Goal: Transaction & Acquisition: Purchase product/service

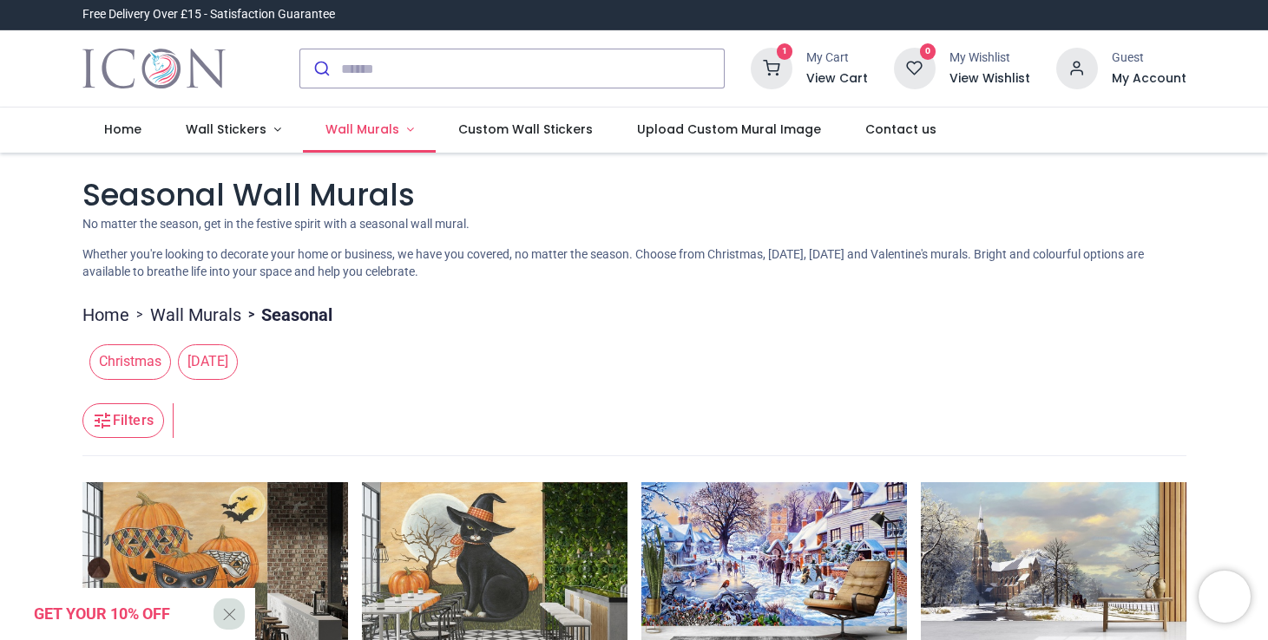
click at [375, 135] on span "Wall Murals" at bounding box center [362, 129] width 74 height 17
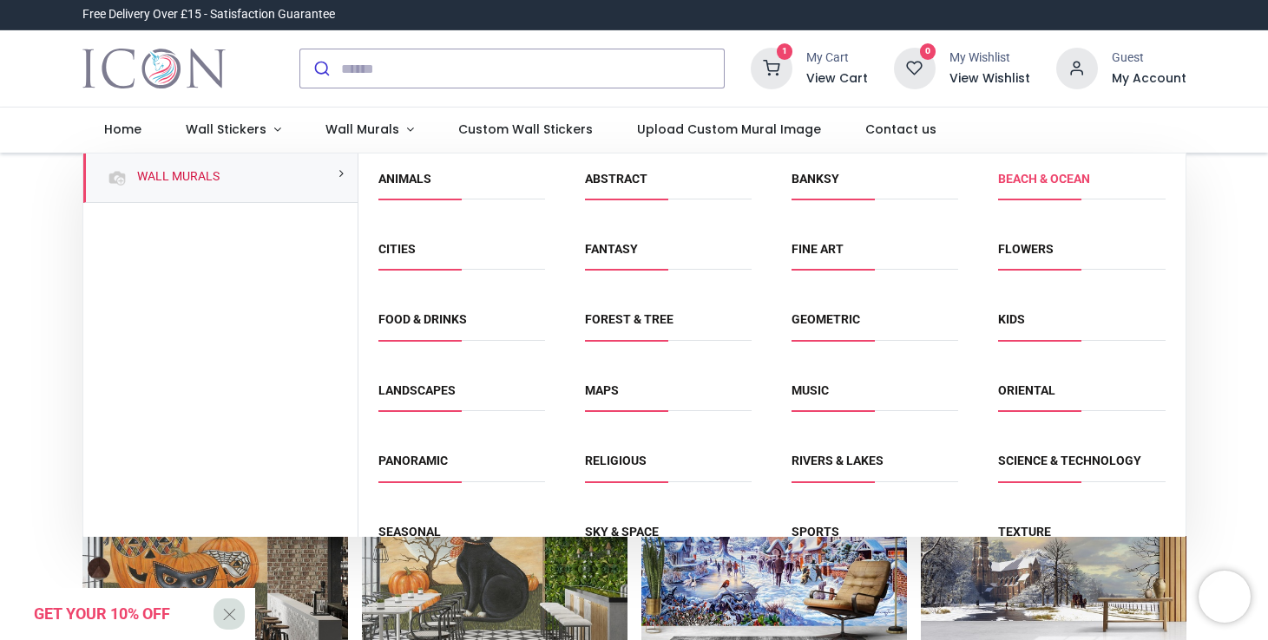
click at [1027, 180] on link "Beach & Ocean" at bounding box center [1044, 179] width 92 height 14
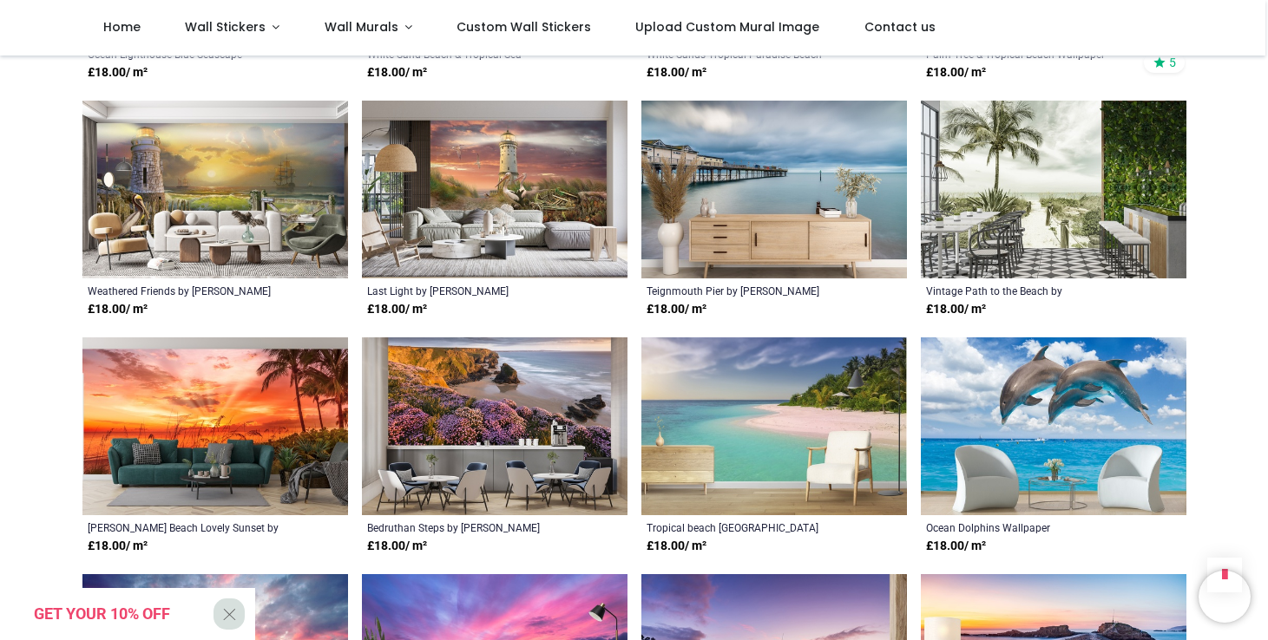
scroll to position [1040, 0]
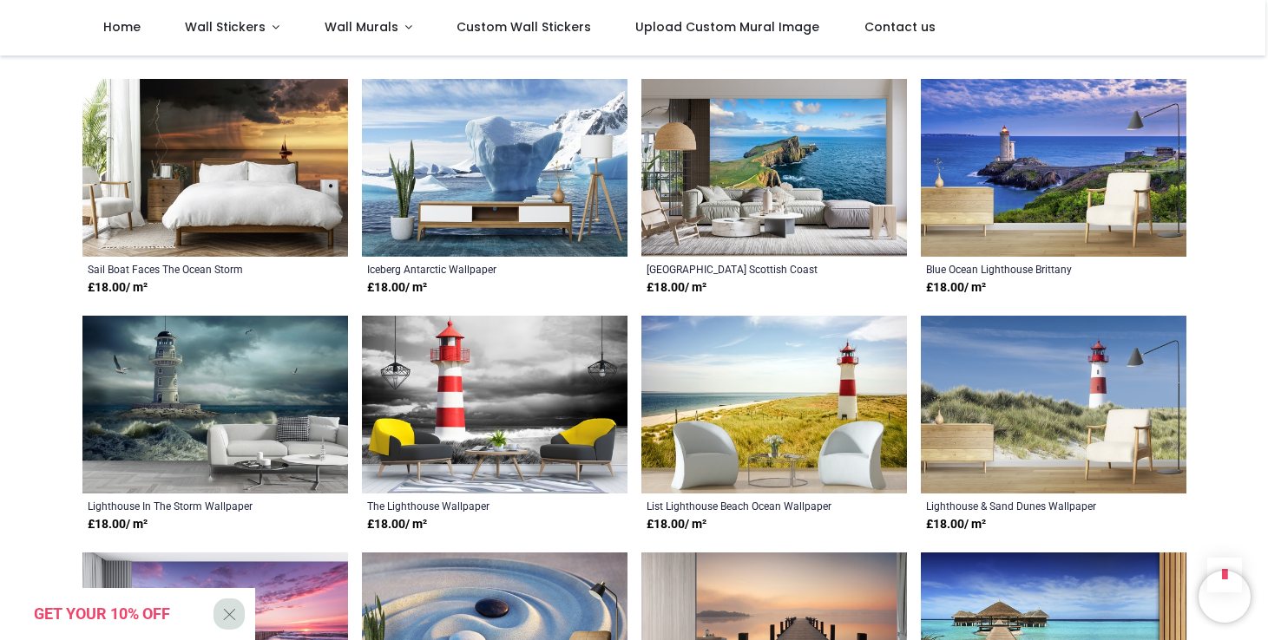
scroll to position [3041, 0]
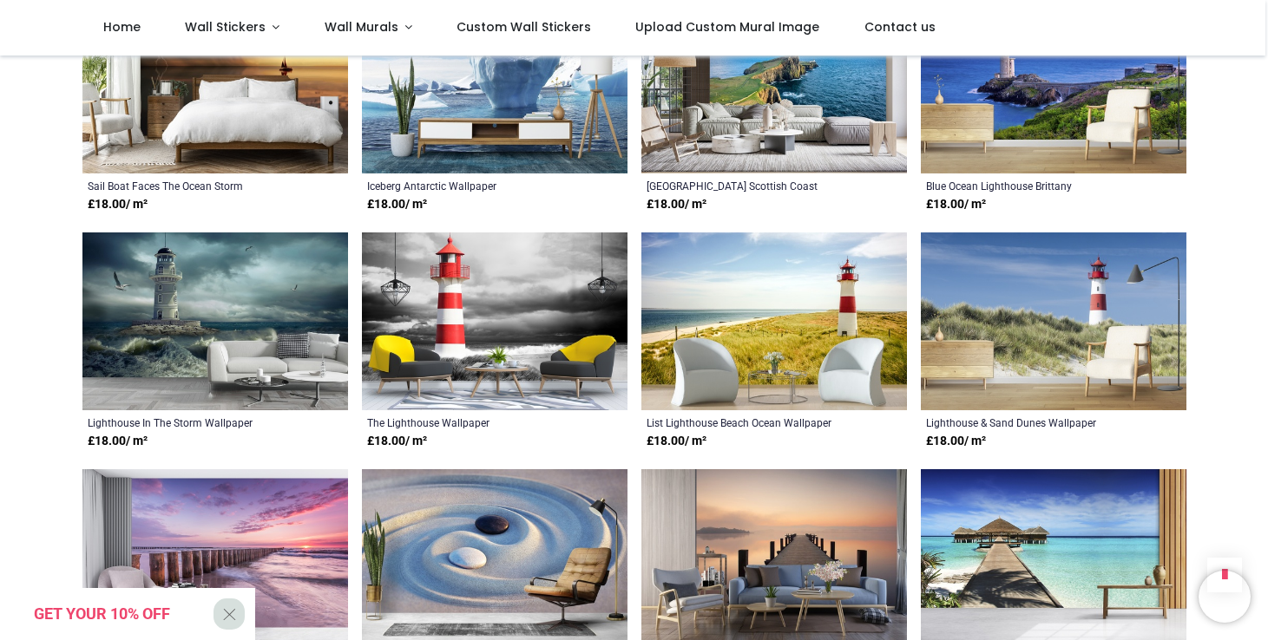
click at [772, 303] on img at bounding box center [774, 322] width 266 height 178
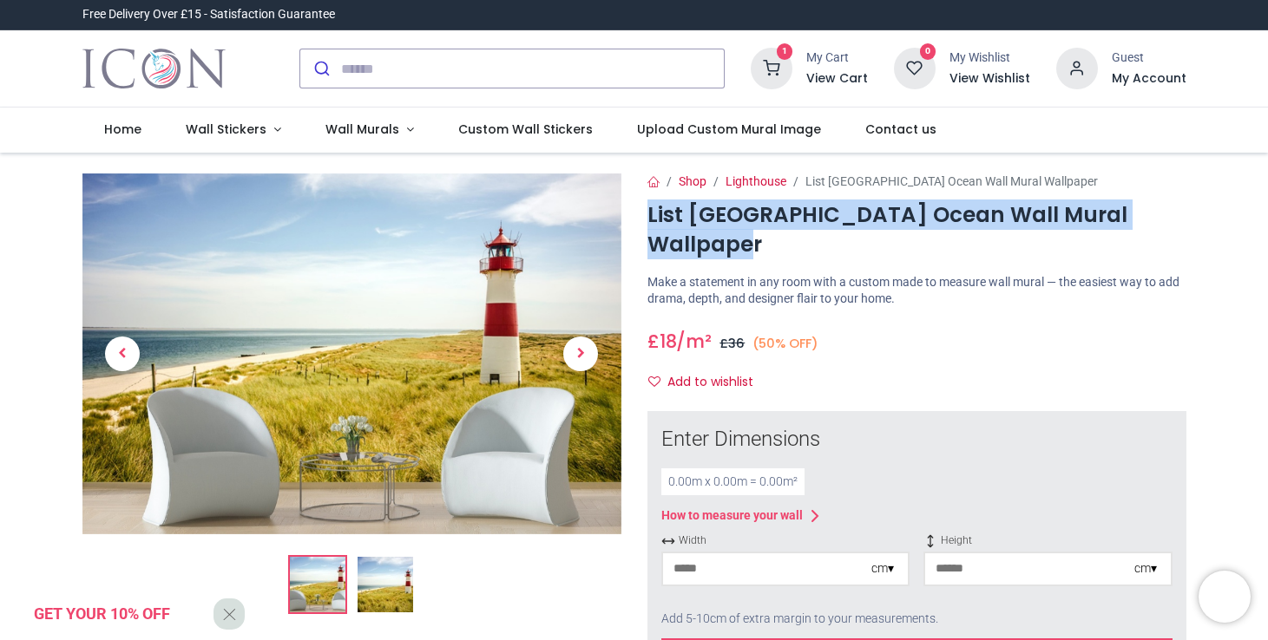
drag, startPoint x: 765, startPoint y: 243, endPoint x: 645, endPoint y: 218, distance: 123.2
click at [647, 218] on h1 "List Lighthouse Beach Ocean Wall Mural Wallpaper" at bounding box center [916, 230] width 539 height 60
copy h1 "List Lighthouse Beach Ocean Wall Mural Wallpaper"
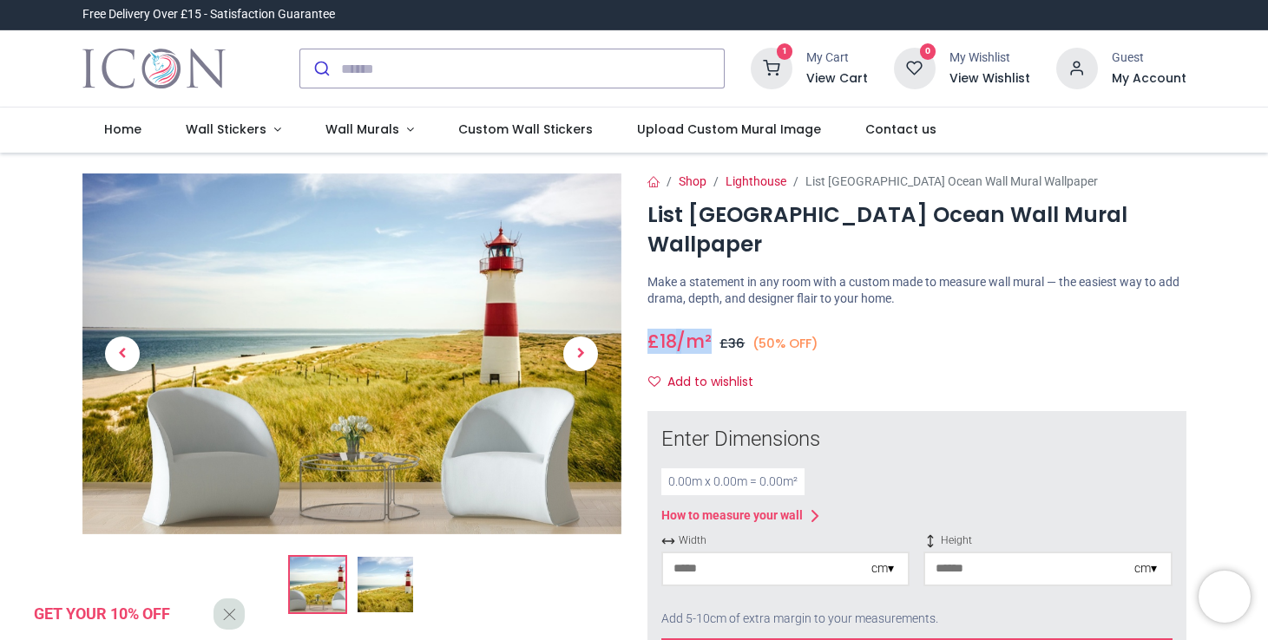
drag, startPoint x: 646, startPoint y: 340, endPoint x: 714, endPoint y: 343, distance: 68.6
click at [714, 343] on h3 "£ 18 18.0 /m² GBP £ 36 (50% OFF)" at bounding box center [733, 341] width 172 height 25
copy h3 "£ 18 18.0 /m²"
drag, startPoint x: 725, startPoint y: 344, endPoint x: 749, endPoint y: 347, distance: 23.6
click at [749, 347] on h3 "£ 18 18.0 /m² GBP £ 36 (50% OFF)" at bounding box center [733, 341] width 172 height 25
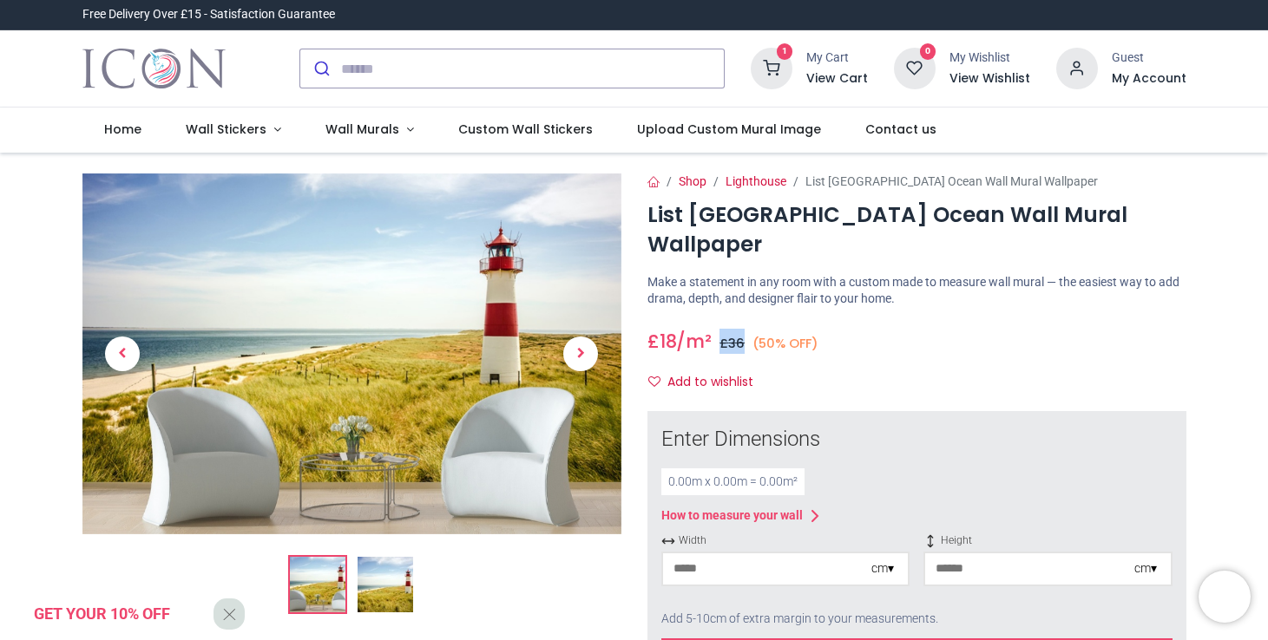
copy span "£ 36"
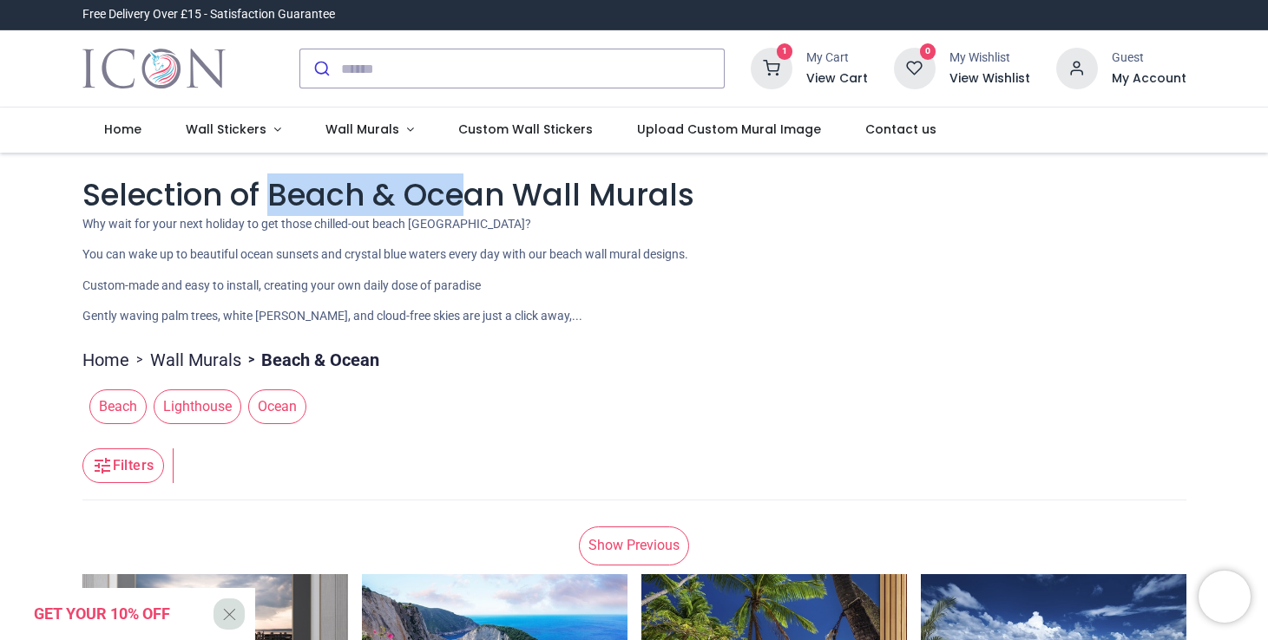
drag, startPoint x: 266, startPoint y: 197, endPoint x: 465, endPoint y: 195, distance: 198.7
click at [465, 195] on h1 "Selection of Beach & Ocean Wall Murals" at bounding box center [634, 195] width 1104 height 43
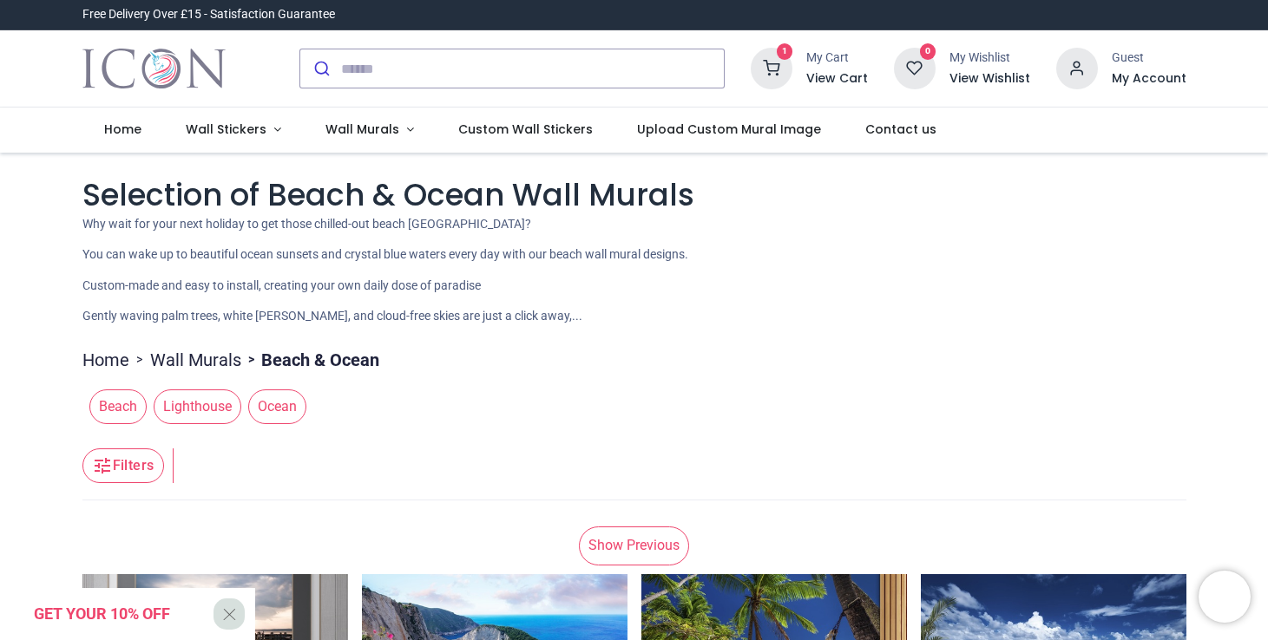
click at [506, 196] on h1 "Selection of Beach & Ocean Wall Murals" at bounding box center [634, 195] width 1104 height 43
drag, startPoint x: 513, startPoint y: 192, endPoint x: 674, endPoint y: 197, distance: 161.5
click at [674, 197] on h1 "Selection of Beach & Ocean Wall Murals" at bounding box center [634, 195] width 1104 height 43
click at [692, 198] on h1 "Selection of Beach & Ocean Wall Murals" at bounding box center [634, 195] width 1104 height 43
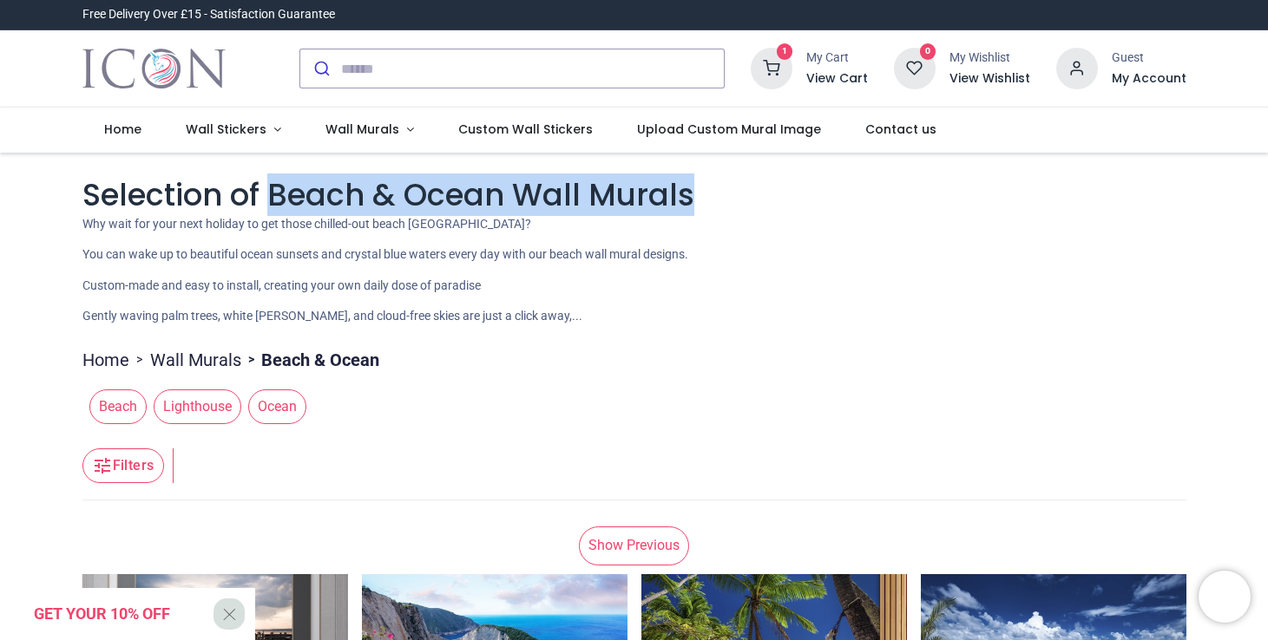
drag, startPoint x: 266, startPoint y: 192, endPoint x: 699, endPoint y: 202, distance: 433.1
click at [699, 202] on h1 "Selection of Beach & Ocean Wall Murals" at bounding box center [634, 195] width 1104 height 43
copy h1 "Beach & Ocean Wall Murals"
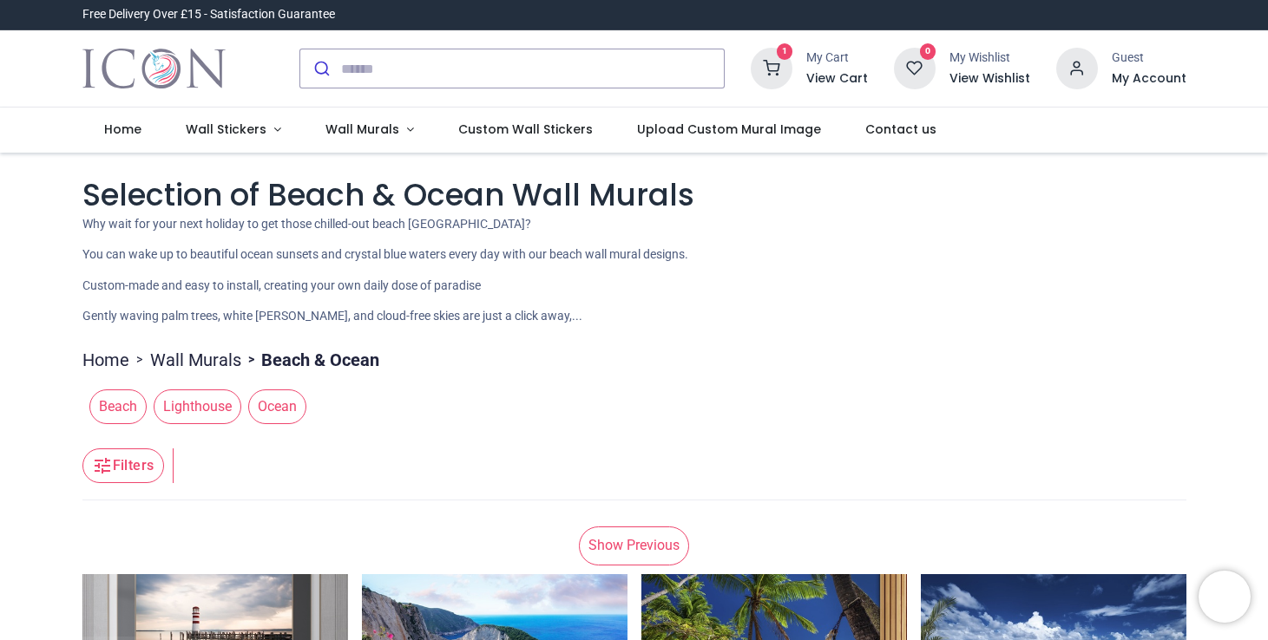
click at [213, 73] on img "Logo of Icon Wall Stickers" at bounding box center [153, 68] width 143 height 49
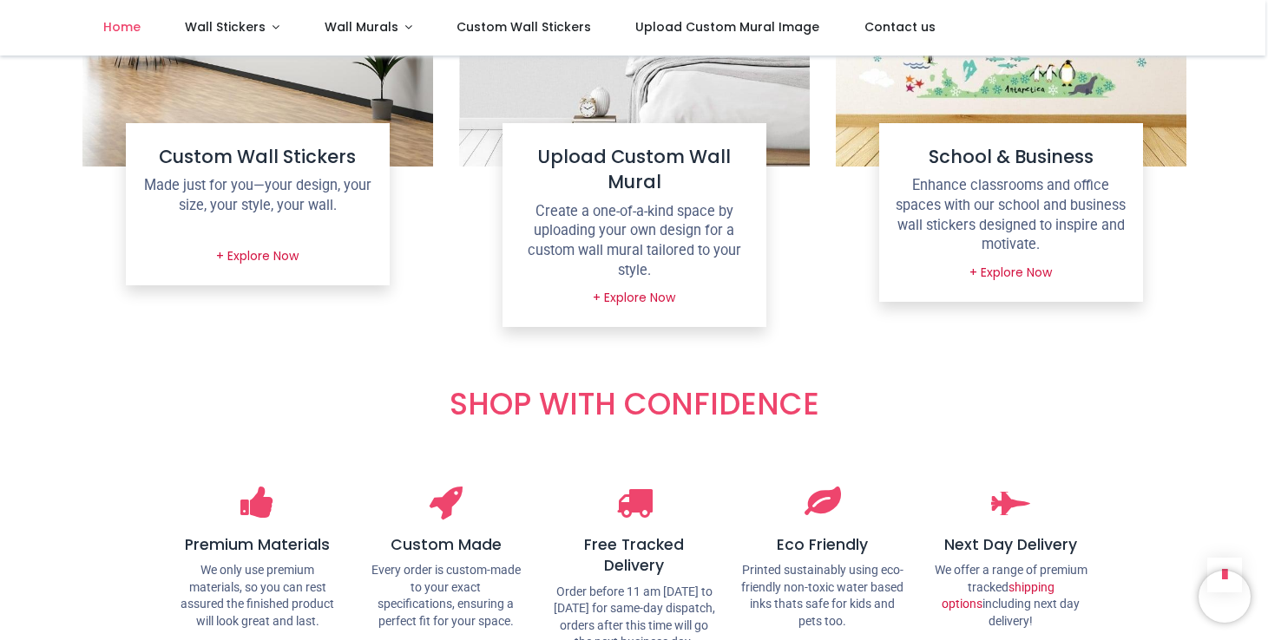
scroll to position [2026, 0]
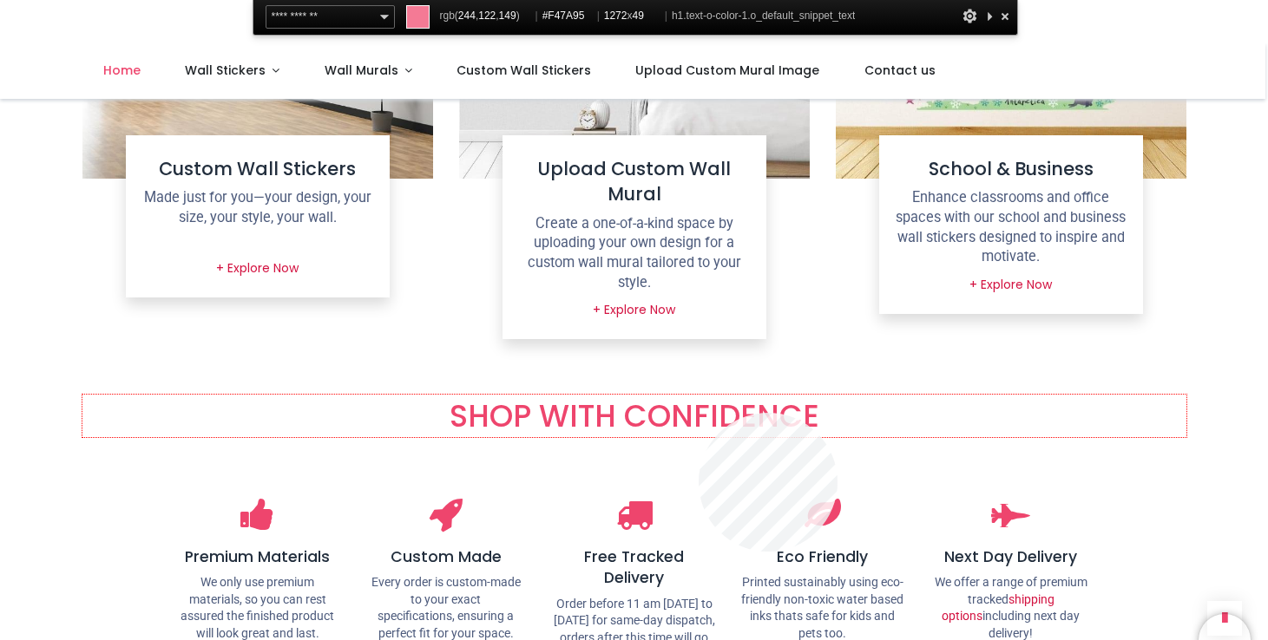
click at [699, 413] on h1 "SHOP WITH CONFIDENCE" at bounding box center [634, 416] width 1104 height 43
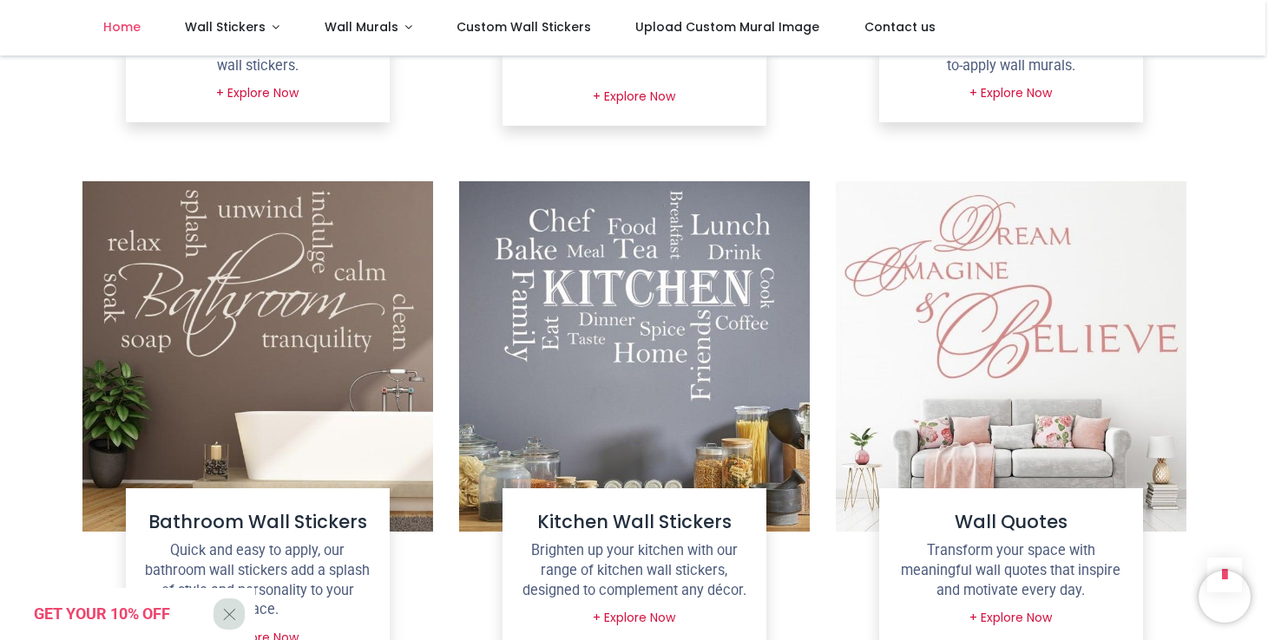
scroll to position [608, 0]
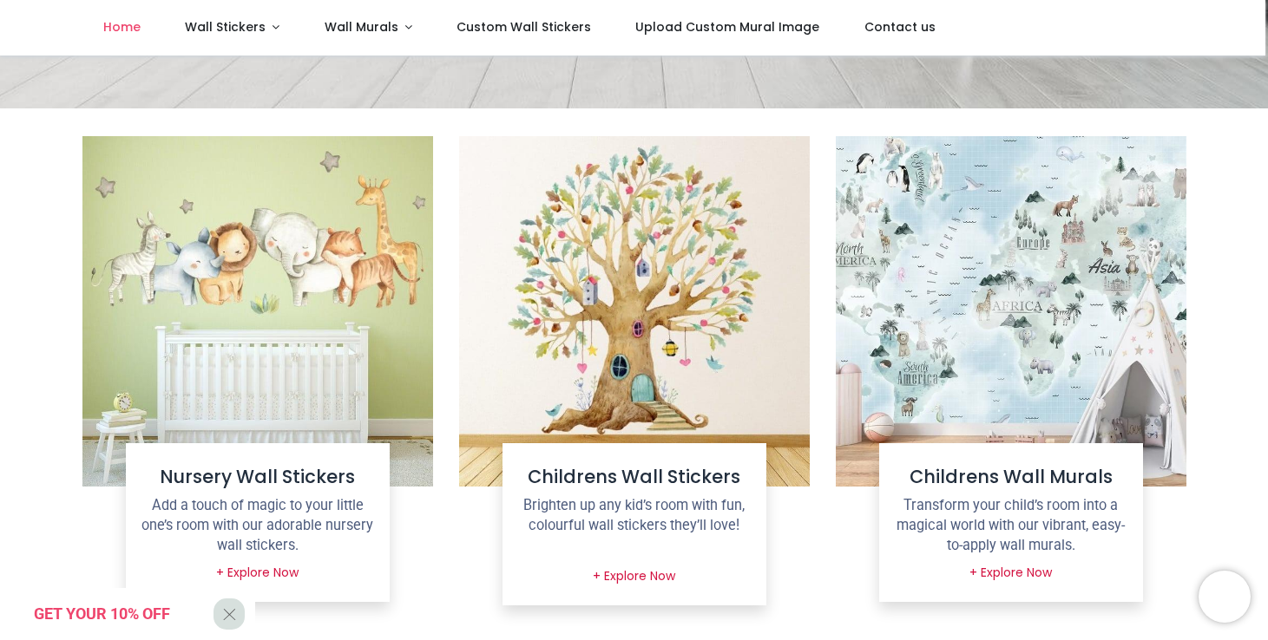
click at [611, 266] on img at bounding box center [634, 311] width 351 height 351
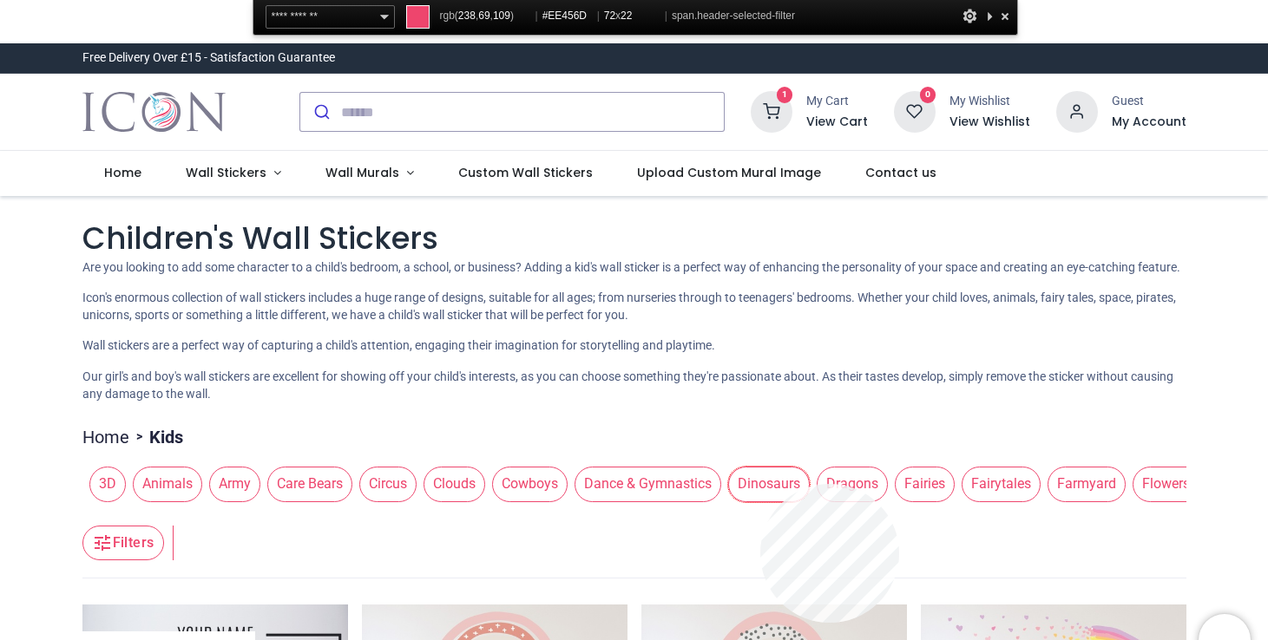
click at [760, 484] on span "Dinosaurs" at bounding box center [769, 484] width 82 height 35
